Goal: Consume media (video, audio): Consume media (video, audio)

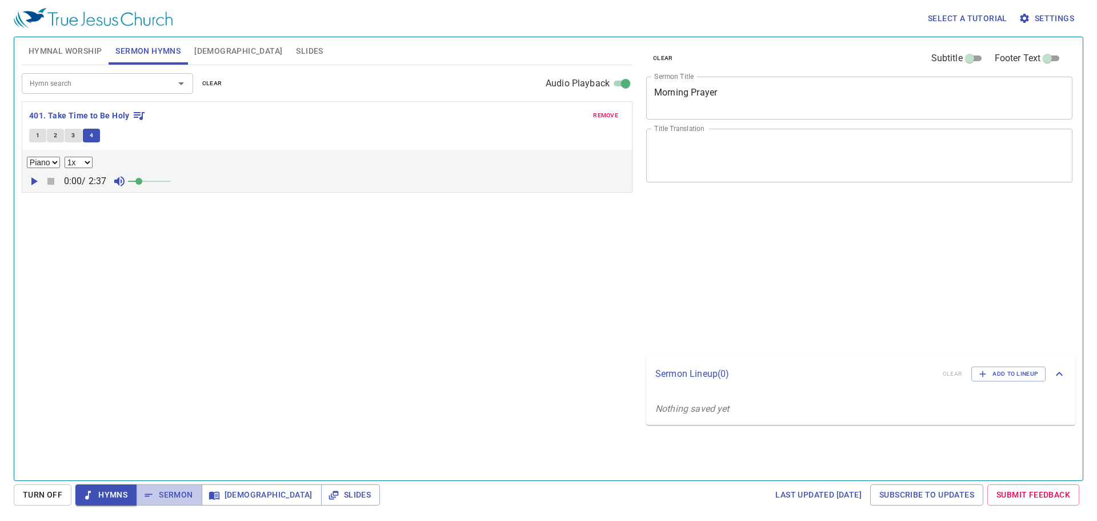
select select "1"
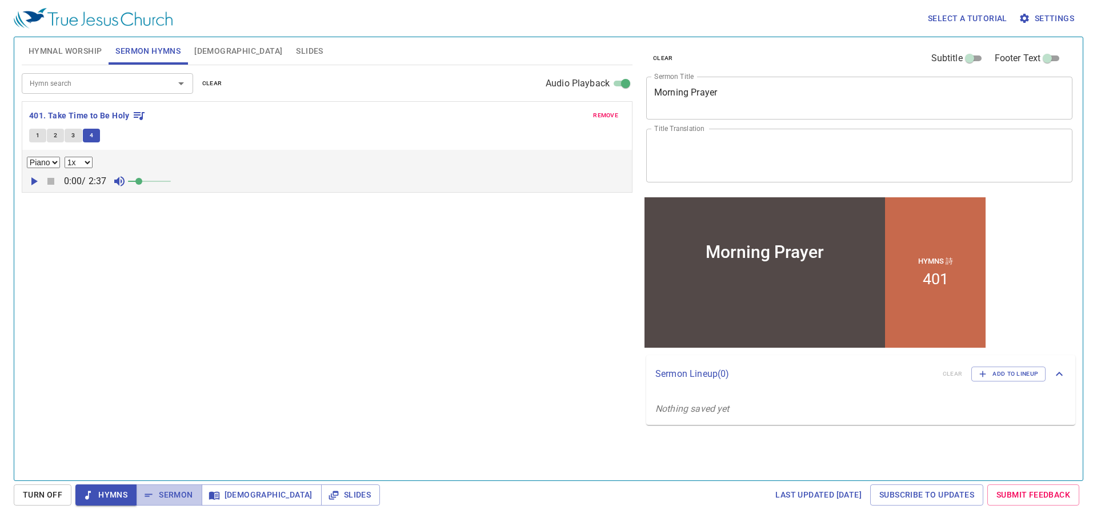
click at [0, 0] on button "Sermon" at bounding box center [0, 0] width 0 height 0
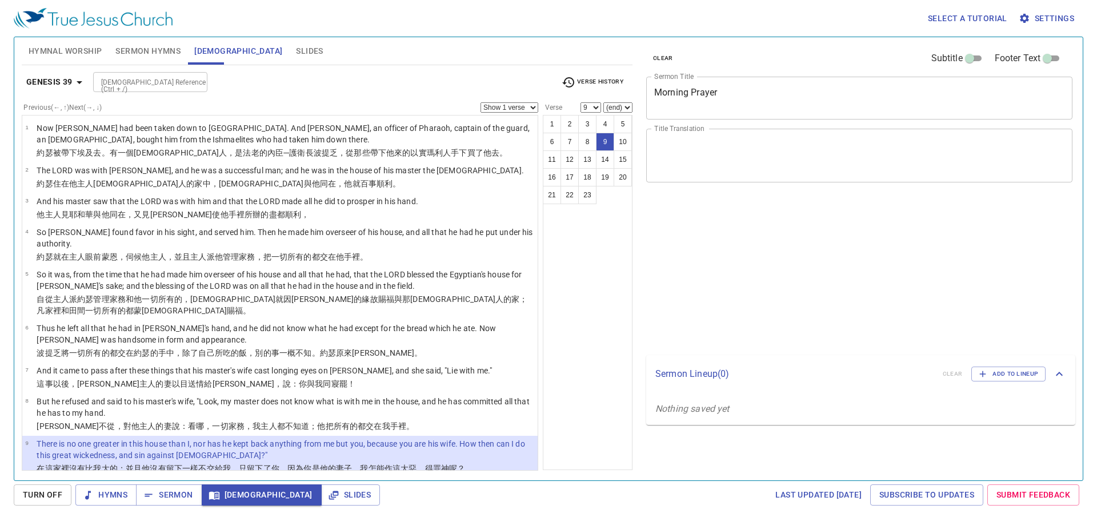
select select "9"
